Goal: Task Accomplishment & Management: Complete application form

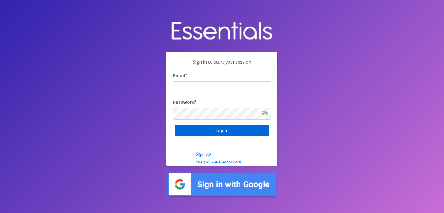
type input "jess@indianadiaperbank.org"
click at [216, 132] on input "Log in" at bounding box center [222, 131] width 94 height 12
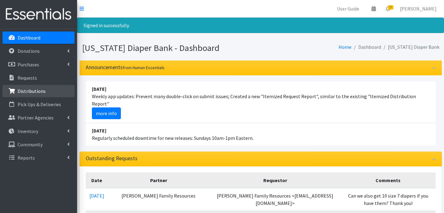
click at [29, 88] on p "Distributions" at bounding box center [32, 91] width 28 height 6
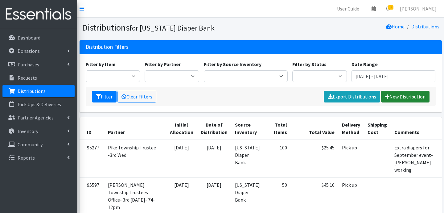
click at [403, 92] on link "New Distribution" at bounding box center [405, 97] width 48 height 12
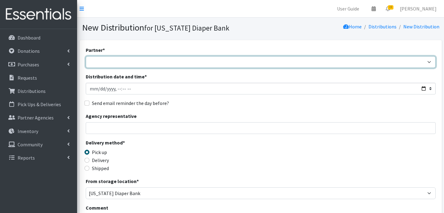
click at [101, 60] on select "ARC Boone and Hendricks County WIC Babies Basic Needs Northern Indiana Baby Ble…" at bounding box center [261, 62] width 350 height 12
select select "5004"
click at [86, 56] on select "ARC Boone and Hendricks County WIC Babies Basic Needs Northern Indiana Baby Ble…" at bounding box center [261, 62] width 350 height 12
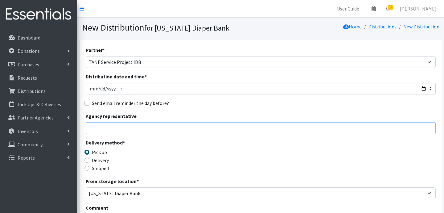
click at [126, 129] on input "Agency representative" at bounding box center [261, 128] width 350 height 12
type input "Jessica Taylor"
click at [87, 161] on input "Delivery" at bounding box center [86, 160] width 5 height 5
radio input "true"
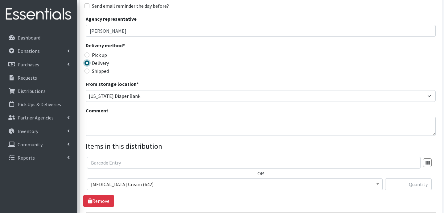
scroll to position [98, 0]
click at [128, 120] on textarea "Comment" at bounding box center [261, 125] width 350 height 19
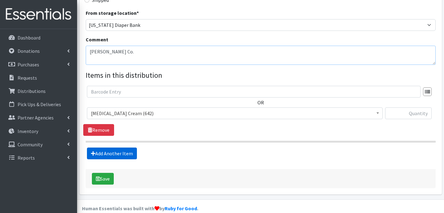
type textarea "Hamilton Co."
click at [112, 150] on link "Add Another Item" at bounding box center [112, 153] width 50 height 12
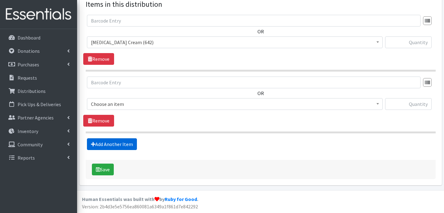
click at [114, 145] on link "Add Another Item" at bounding box center [112, 144] width 50 height 12
click at [119, 146] on link "Add Another Item" at bounding box center [112, 144] width 50 height 12
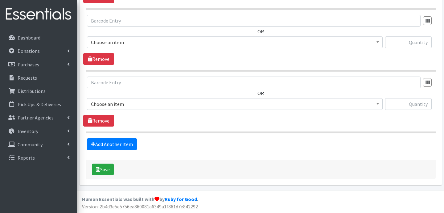
click at [126, 148] on link "Add Another Item" at bounding box center [112, 144] width 50 height 12
click at [123, 146] on link "Add Another Item" at bounding box center [112, 144] width 50 height 12
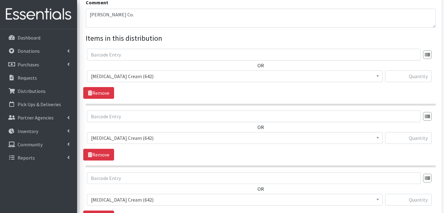
scroll to position [191, 0]
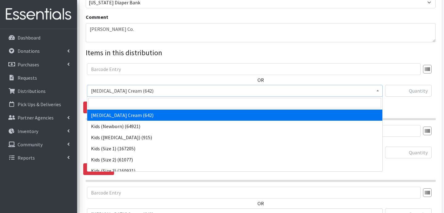
click at [158, 91] on span "Diaper Rash Cream (642)" at bounding box center [235, 90] width 288 height 9
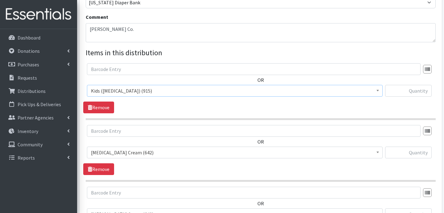
click at [138, 92] on span "Kids (Preemie) (915)" at bounding box center [235, 90] width 288 height 9
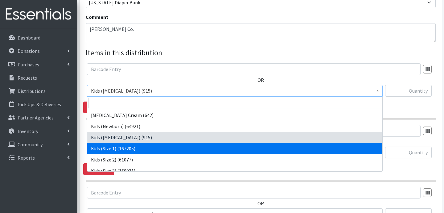
select select "3401"
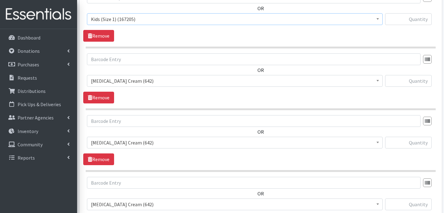
scroll to position [267, 0]
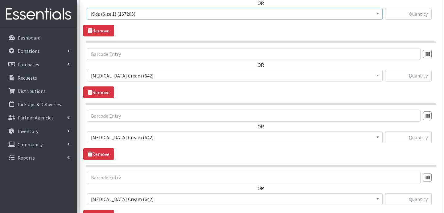
click at [148, 74] on span "Diaper Rash Cream (642)" at bounding box center [235, 75] width 288 height 9
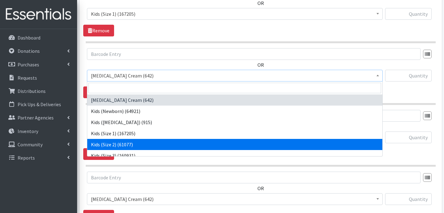
select select "3420"
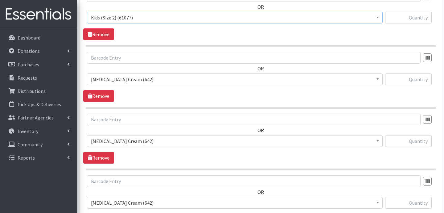
scroll to position [330, 0]
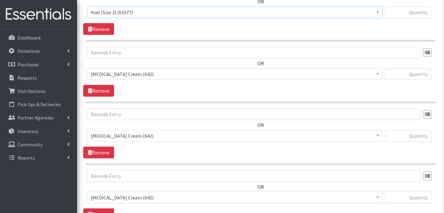
click at [153, 73] on span "Diaper Rash Cream (642)" at bounding box center [235, 74] width 288 height 9
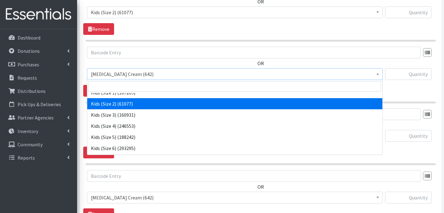
scroll to position [51, 0]
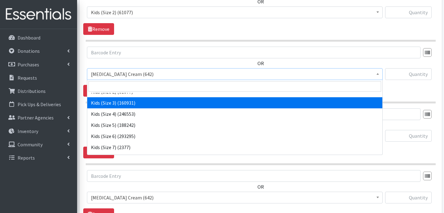
select select "3393"
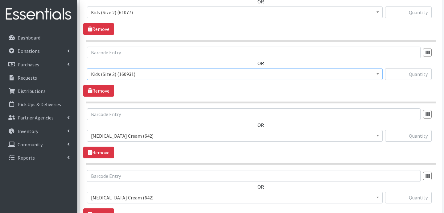
click at [138, 137] on span "Diaper Rash Cream (642)" at bounding box center [235, 135] width 288 height 9
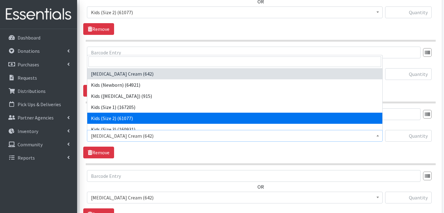
scroll to position [27, 0]
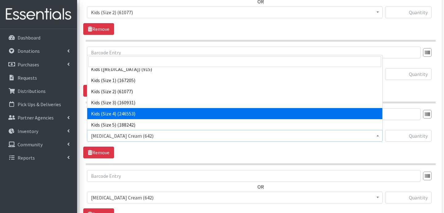
select select "3394"
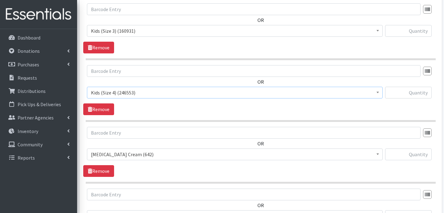
scroll to position [375, 0]
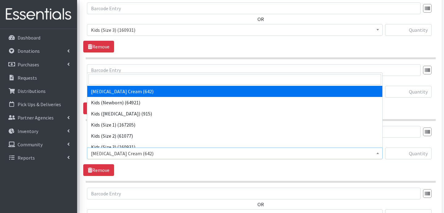
click at [133, 151] on span "Diaper Rash Cream (642)" at bounding box center [235, 153] width 288 height 9
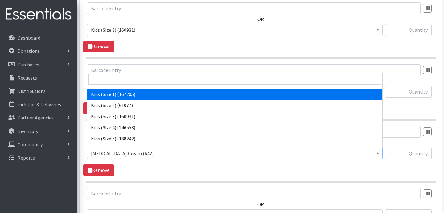
scroll to position [31, 0]
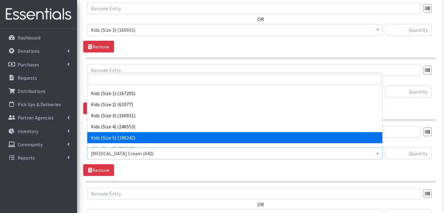
select select "3407"
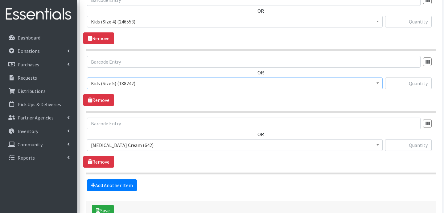
scroll to position [445, 0]
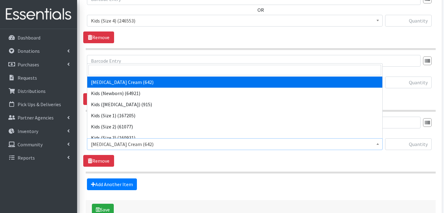
click at [161, 140] on span "Diaper Rash Cream (642)" at bounding box center [235, 144] width 288 height 9
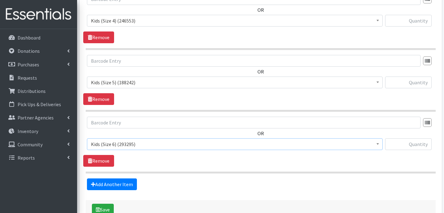
select select "3419"
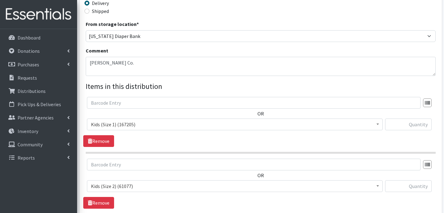
scroll to position [156, 0]
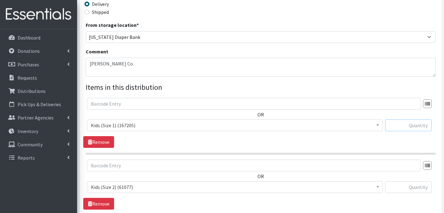
click at [417, 125] on input "text" at bounding box center [408, 125] width 47 height 12
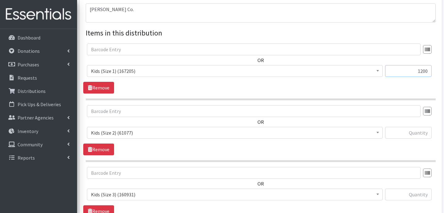
scroll to position [217, 0]
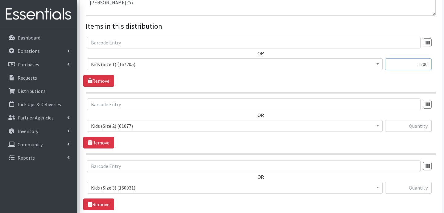
type input "1200"
click at [426, 124] on input "text" at bounding box center [408, 126] width 47 height 12
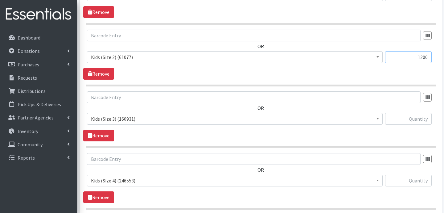
scroll to position [286, 0]
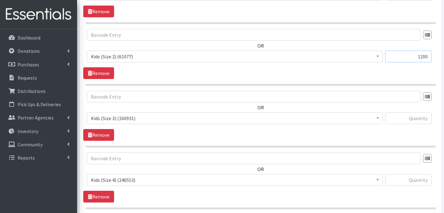
type input "1200"
click at [417, 118] on input "text" at bounding box center [408, 118] width 47 height 12
type input "2400"
click at [415, 175] on input "text" at bounding box center [408, 180] width 47 height 12
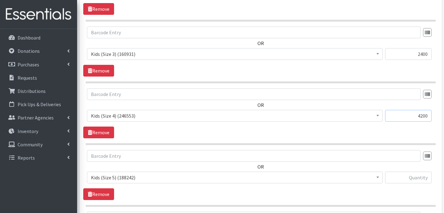
scroll to position [352, 0]
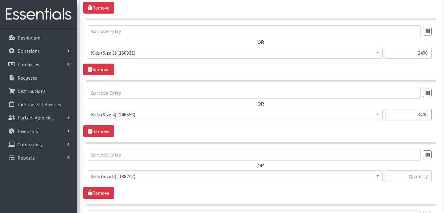
type input "4200"
click at [418, 174] on input "text" at bounding box center [408, 176] width 47 height 12
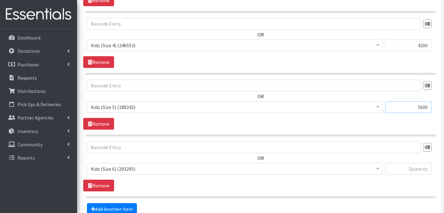
scroll to position [427, 0]
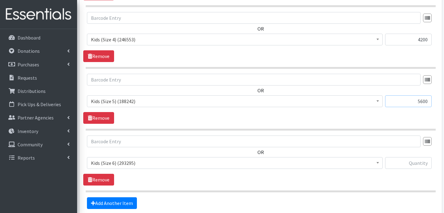
type input "5600"
click at [410, 165] on input "text" at bounding box center [408, 163] width 47 height 12
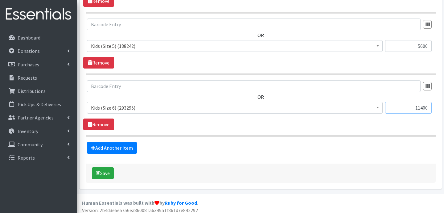
scroll to position [486, 0]
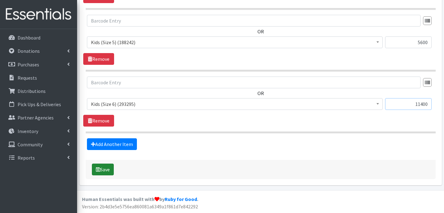
type input "11400"
click at [114, 167] on button "Save" at bounding box center [103, 169] width 22 height 12
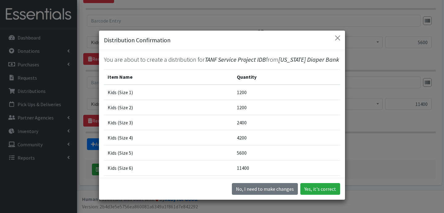
click at [312, 195] on div "No, I need to make changes Yes, it's correct" at bounding box center [222, 189] width 246 height 22
click at [312, 191] on button "Yes, it's correct" at bounding box center [320, 189] width 40 height 12
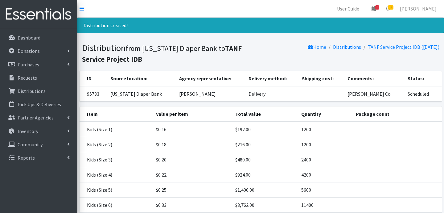
scroll to position [62, 0]
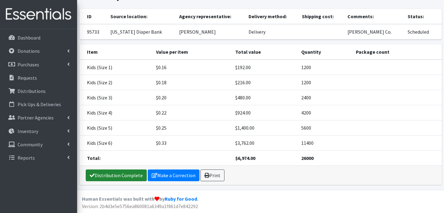
click at [126, 177] on link "Distribution Complete" at bounding box center [116, 175] width 61 height 12
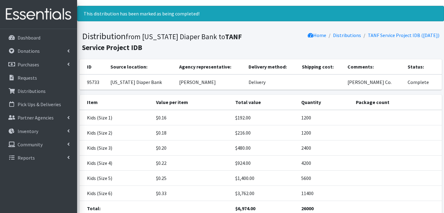
scroll to position [0, 0]
